Goal: Navigation & Orientation: Go to known website

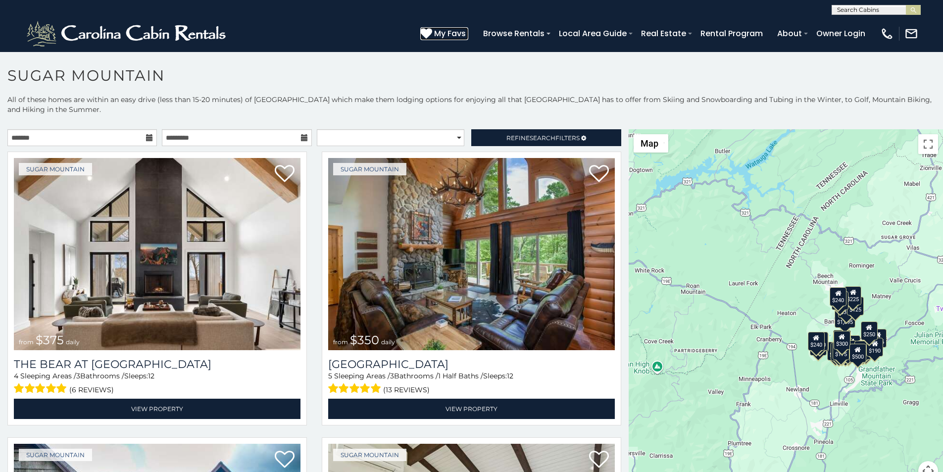
click at [432, 28] on icon at bounding box center [426, 33] width 12 height 12
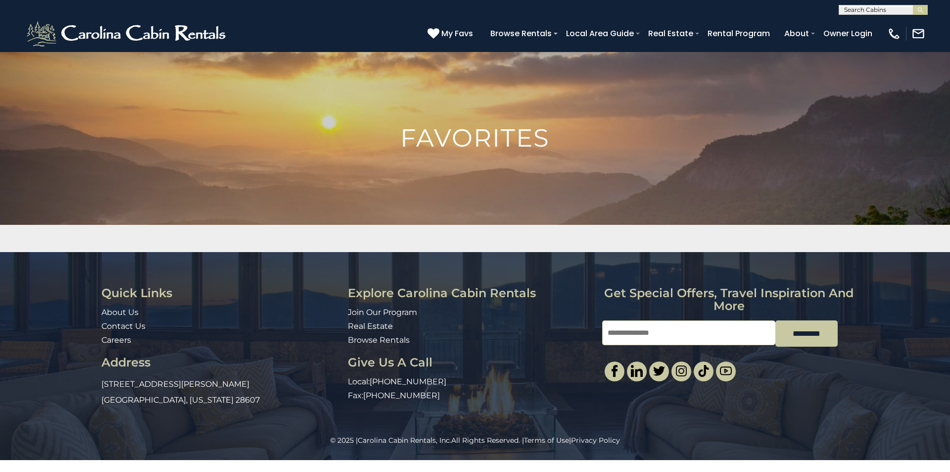
click at [950, 154] on img at bounding box center [475, 237] width 950 height 373
click at [950, 190] on img at bounding box center [475, 237] width 950 height 373
click at [950, 222] on img at bounding box center [475, 237] width 950 height 373
click at [950, 293] on div "Quick Links About Us Contact Us Careers Address 491 George Wilson Road Boone, N…" at bounding box center [475, 343] width 950 height 183
click at [383, 437] on link "Carolina Cabin Rentals, Inc." at bounding box center [405, 440] width 94 height 9
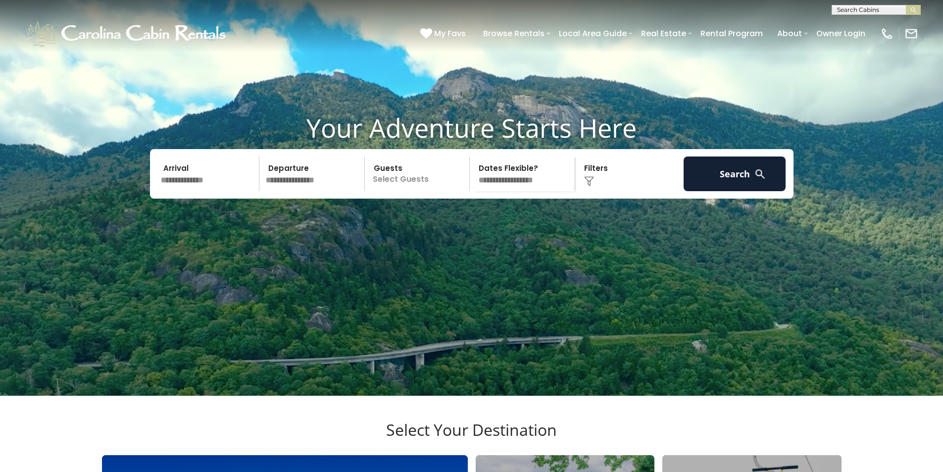
scroll to position [41, 0]
